Goal: Consume media (video, audio): Consume media (video, audio)

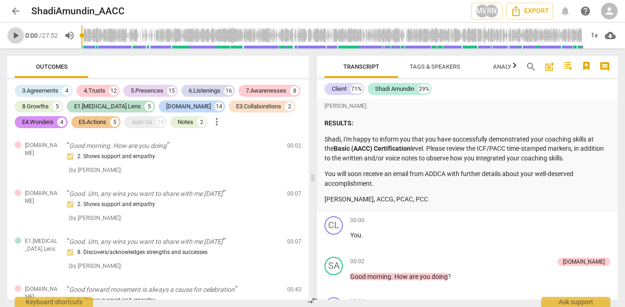
click at [14, 38] on span "play_arrow" at bounding box center [15, 35] width 11 height 11
type input "3"
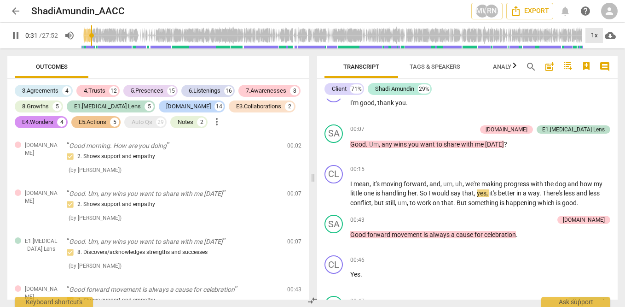
click at [595, 33] on div "1x" at bounding box center [595, 35] width 18 height 15
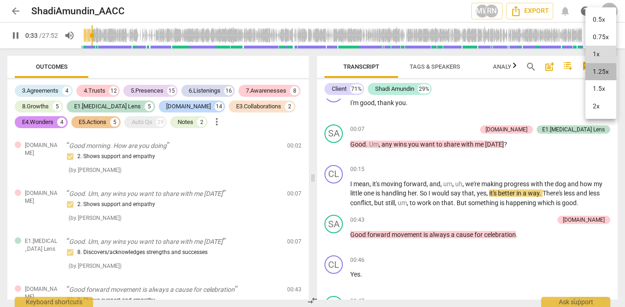
click at [599, 71] on li "1.25x" at bounding box center [601, 72] width 31 height 18
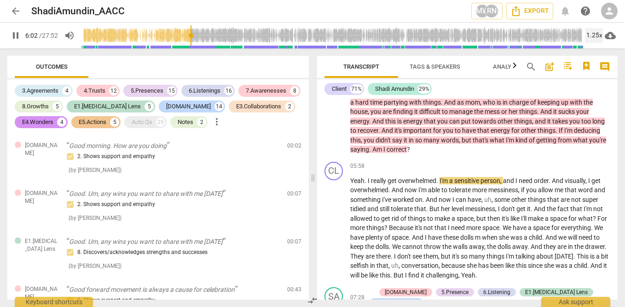
scroll to position [822, 0]
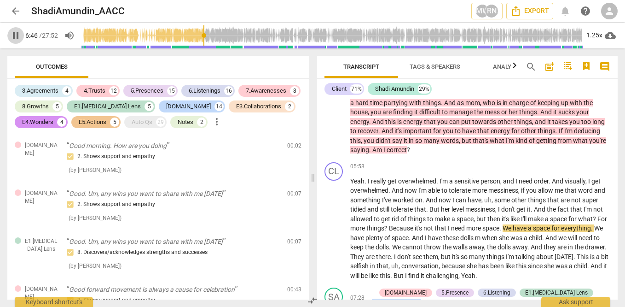
click at [14, 34] on span "pause" at bounding box center [15, 35] width 11 height 11
click at [13, 35] on span "play_arrow" at bounding box center [15, 35] width 11 height 11
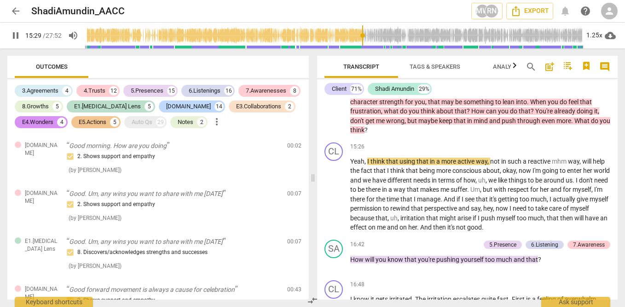
scroll to position [1879, 0]
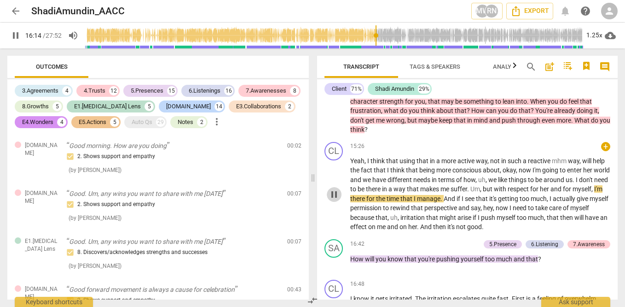
click at [331, 189] on span "pause" at bounding box center [334, 194] width 11 height 11
click at [368, 166] on span "fact" at bounding box center [367, 169] width 13 height 7
click at [338, 189] on span "play_arrow" at bounding box center [334, 194] width 11 height 11
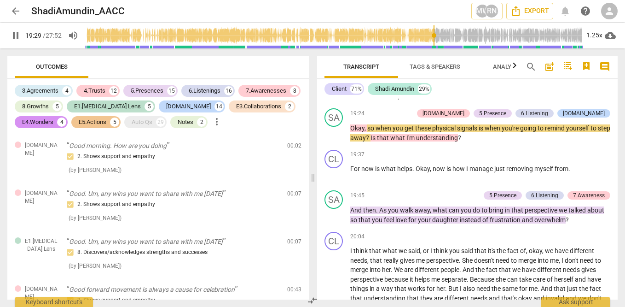
scroll to position [2501, 0]
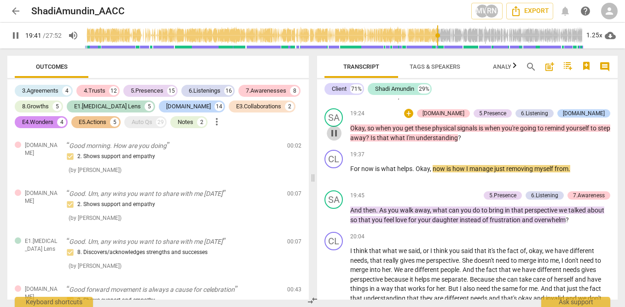
click at [333, 128] on span "pause" at bounding box center [334, 133] width 11 height 11
drag, startPoint x: 334, startPoint y: 194, endPoint x: 336, endPoint y: 200, distance: 6.3
click at [336, 208] on button "play_arrow" at bounding box center [334, 215] width 15 height 15
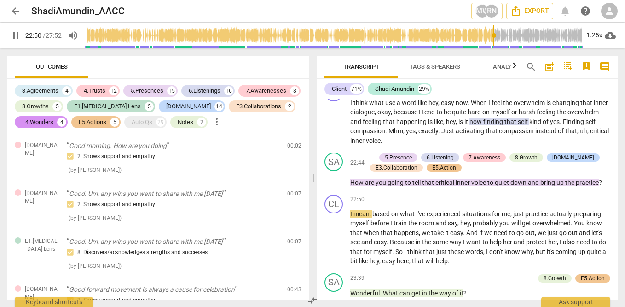
scroll to position [2849, 0]
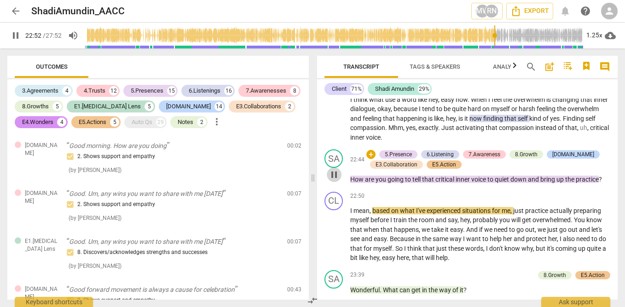
click at [329, 169] on span "pause" at bounding box center [334, 174] width 11 height 11
click at [334, 229] on span "play_arrow" at bounding box center [334, 234] width 11 height 11
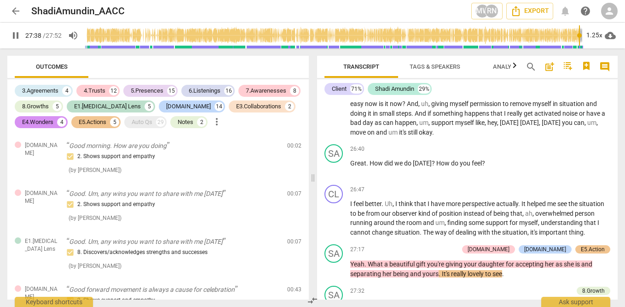
scroll to position [3634, 0]
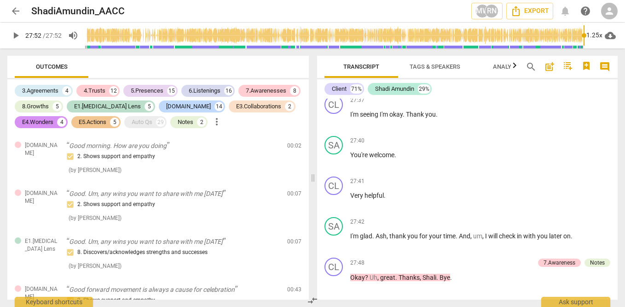
type input "1672"
click at [12, 12] on span "arrow_back" at bounding box center [15, 11] width 11 height 11
